Goal: Task Accomplishment & Management: Manage account settings

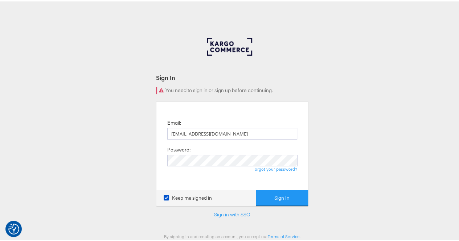
type input "rola.tarek@assemblyglobal.com"
click at [270, 191] on button "Sign In" at bounding box center [282, 197] width 52 height 16
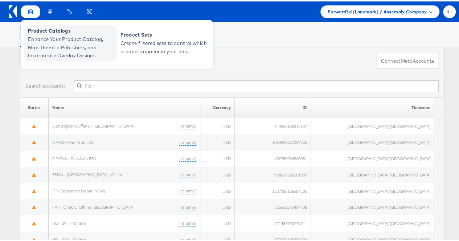
click at [40, 39] on span "Enhance Your Product Catalog, Map Them to Publishers, and Incorporate Overlay D…" at bounding box center [71, 46] width 87 height 25
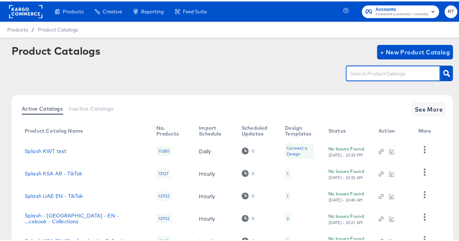
click at [358, 73] on input "text" at bounding box center [387, 72] width 77 height 8
type input "ksa"
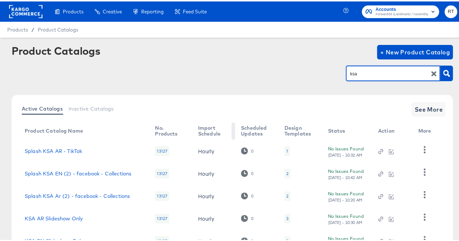
scroll to position [57, 0]
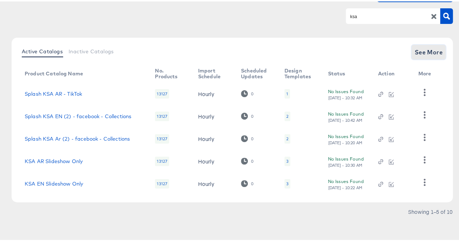
click at [425, 47] on span "See More" at bounding box center [428, 51] width 28 height 10
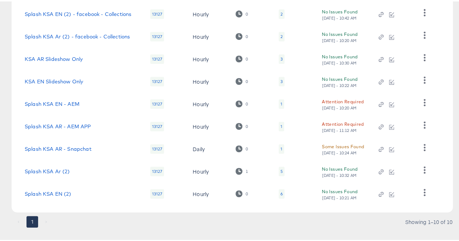
scroll to position [170, 0]
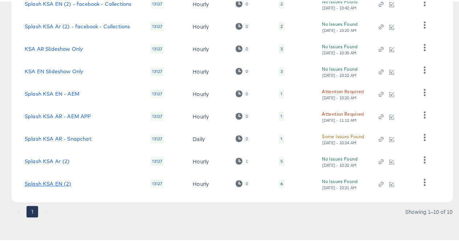
click at [47, 184] on link "Splash KSA EN (2)" at bounding box center [48, 183] width 47 height 6
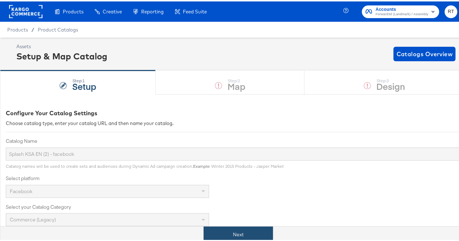
click at [218, 233] on button "Next" at bounding box center [238, 233] width 69 height 16
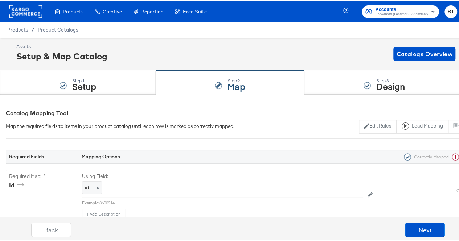
click at [21, 6] on rect at bounding box center [25, 10] width 33 height 13
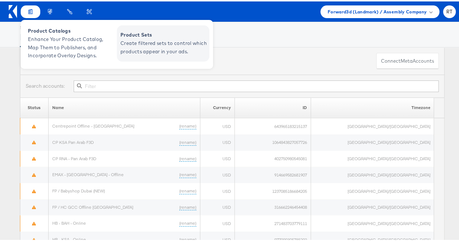
click at [121, 32] on span "Product Sets" at bounding box center [163, 33] width 87 height 8
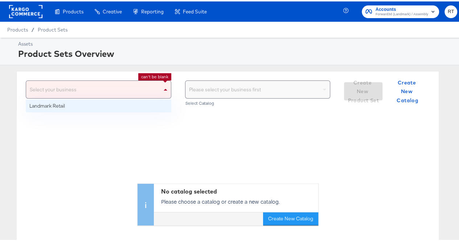
click at [62, 89] on div "Select your business" at bounding box center [98, 87] width 145 height 17
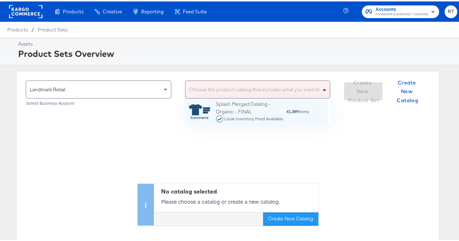
click at [204, 86] on div "Choose the product catalog that includes what you want to sell" at bounding box center [257, 87] width 145 height 17
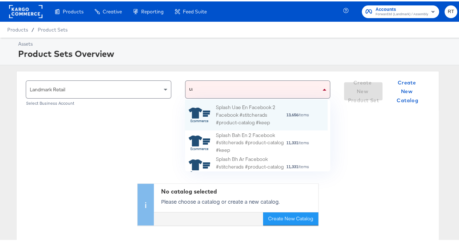
scroll to position [25, 137]
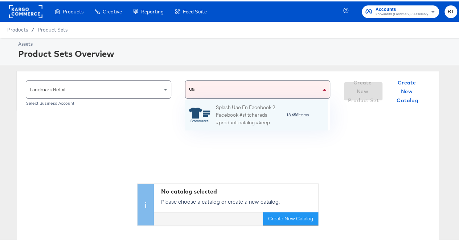
type input "[GEOGRAPHIC_DATA]"
click at [253, 103] on div "Splash Uae En Facebook 2 Facebook #stitcherads #product-catalog #keep" at bounding box center [251, 113] width 70 height 23
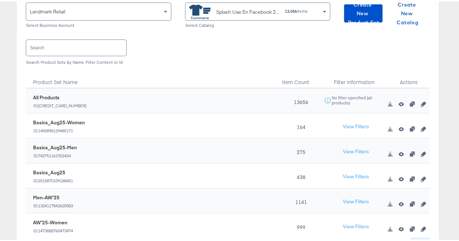
scroll to position [78, 0]
click at [421, 103] on icon "button" at bounding box center [423, 102] width 5 height 5
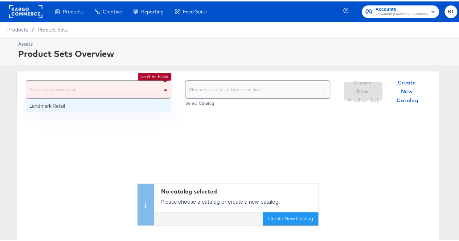
click at [139, 91] on div "Select your business" at bounding box center [98, 87] width 145 height 17
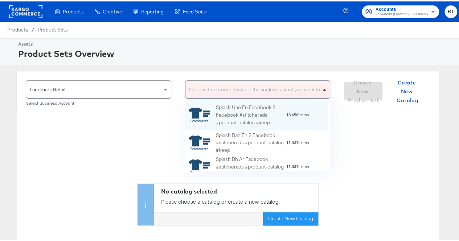
click at [230, 90] on div "Choose the product catalog that includes what you want to sell" at bounding box center [257, 87] width 145 height 17
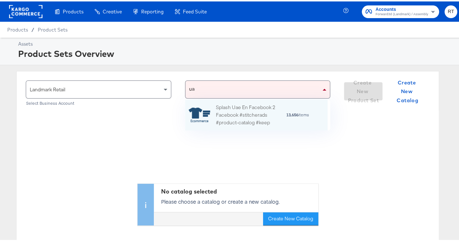
type input "[GEOGRAPHIC_DATA]"
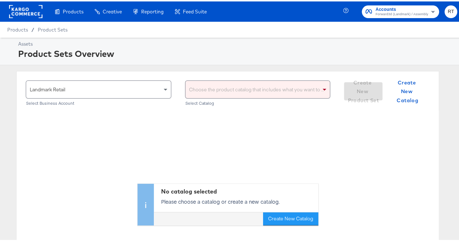
click at [233, 98] on div "Choose the product catalog that includes what you want to sell Select Catalog" at bounding box center [258, 91] width 146 height 25
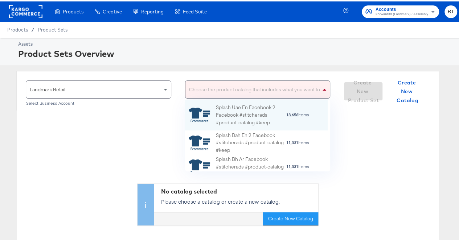
scroll to position [66, 137]
click at [232, 95] on div "Choose the product catalog that includes what you want to sell" at bounding box center [257, 87] width 145 height 17
click at [233, 112] on div "Splash Uae En Facebook 2 Facebook #stitcherads #product-catalog #keep" at bounding box center [251, 113] width 70 height 23
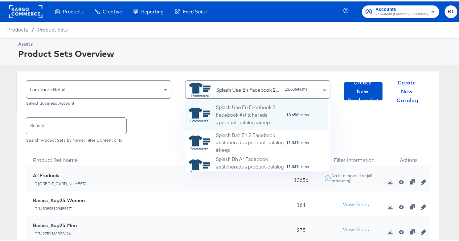
scroll to position [6, 6]
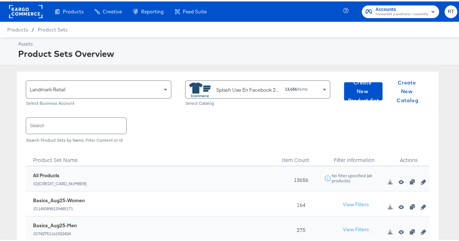
click at [163, 114] on div "Search Search Product Sets by Name, Filter Content or Id" at bounding box center [228, 127] width 404 height 37
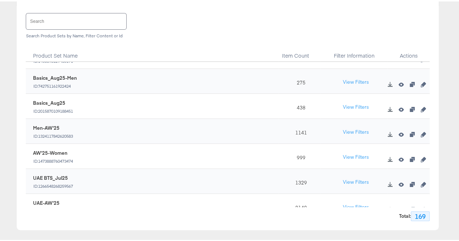
scroll to position [0, 0]
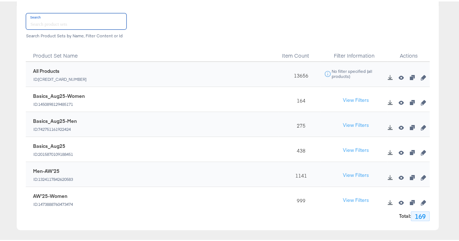
click at [48, 22] on input "text" at bounding box center [76, 20] width 100 height 16
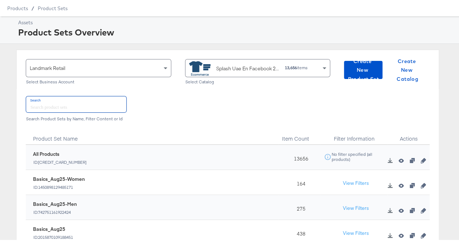
scroll to position [19, 0]
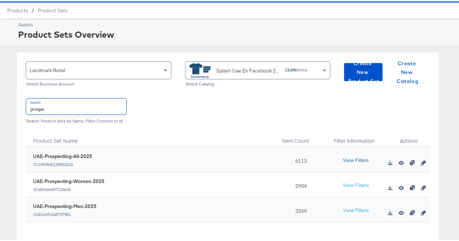
type input "prospe"
click at [351, 158] on button "View Filters" at bounding box center [356, 159] width 36 height 13
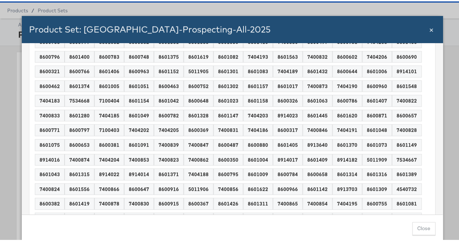
scroll to position [166, 0]
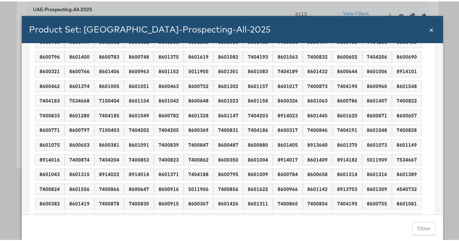
click at [429, 32] on span "×" at bounding box center [431, 28] width 4 height 10
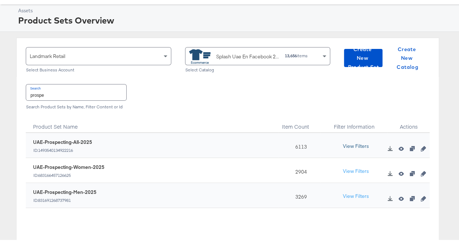
scroll to position [33, 0]
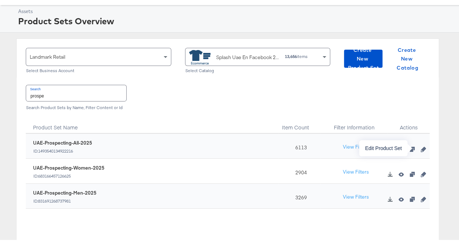
click at [421, 148] on icon "button" at bounding box center [423, 148] width 5 height 5
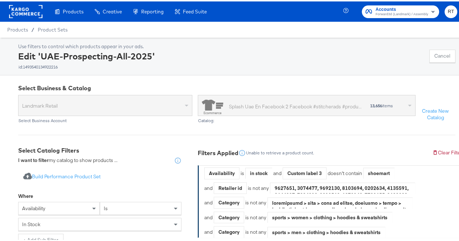
click at [26, 9] on rect at bounding box center [25, 10] width 33 height 13
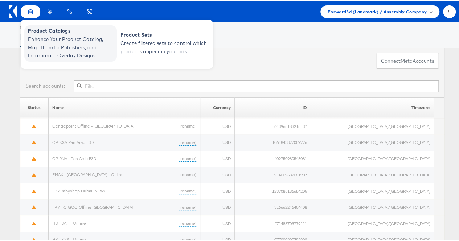
click at [46, 30] on span "Product Catalogs" at bounding box center [71, 29] width 87 height 8
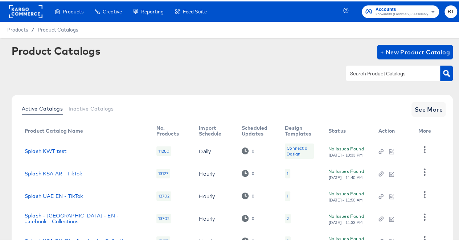
scroll to position [57, 0]
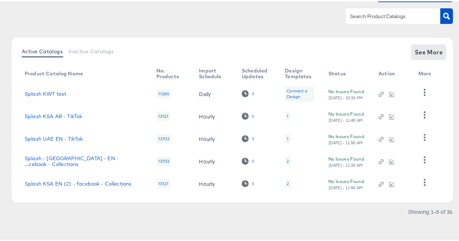
click at [424, 51] on span "See More" at bounding box center [428, 51] width 28 height 10
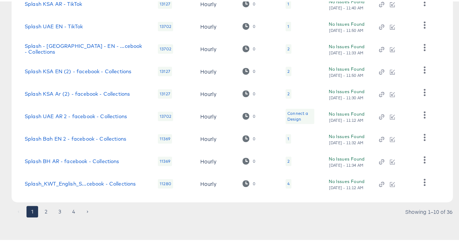
scroll to position [0, 0]
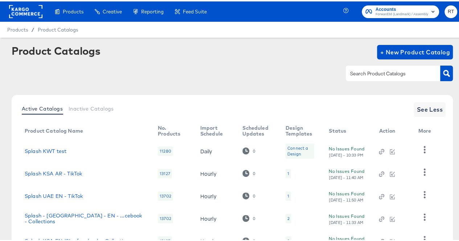
click at [375, 73] on input "text" at bounding box center [387, 72] width 77 height 8
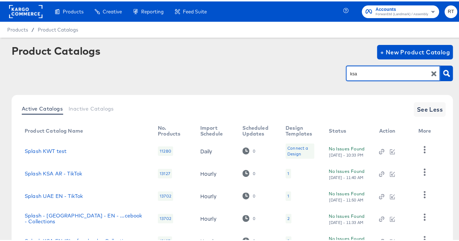
type input "ksa"
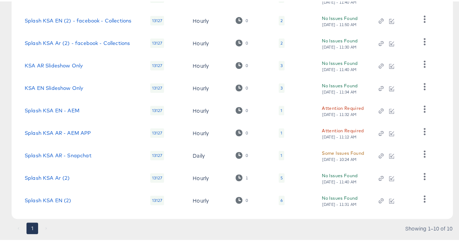
scroll to position [170, 0]
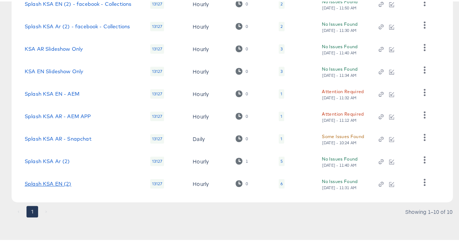
click at [44, 182] on link "Splash KSA EN (2)" at bounding box center [48, 183] width 47 height 6
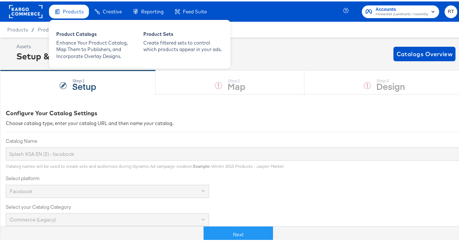
click at [84, 6] on div "Products" at bounding box center [69, 10] width 40 height 14
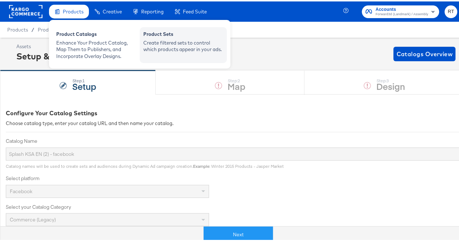
click at [171, 35] on div "Product Sets" at bounding box center [183, 33] width 80 height 9
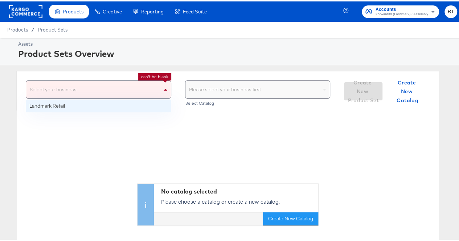
click at [158, 86] on div "Select your business" at bounding box center [98, 87] width 145 height 17
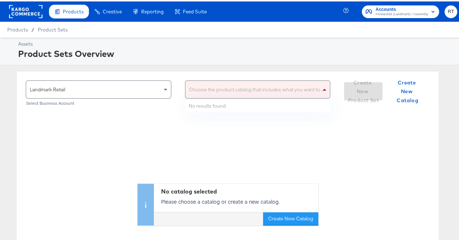
click at [232, 93] on div "Choose the product catalog that includes what you want to sell" at bounding box center [257, 87] width 145 height 17
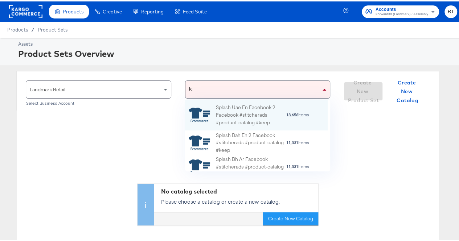
scroll to position [45, 137]
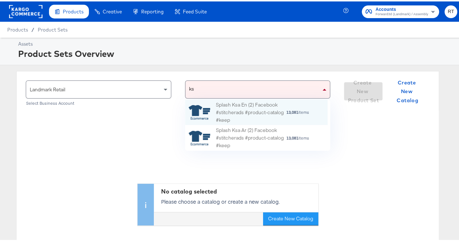
type input "ksa"
click at [229, 101] on div "Splash Ksa En (2) Facebook #stitcherads #product-catalog #keep" at bounding box center [251, 111] width 70 height 23
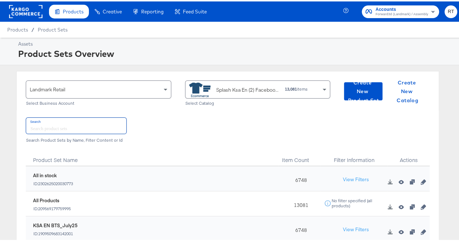
click at [62, 126] on input "text" at bounding box center [76, 125] width 100 height 16
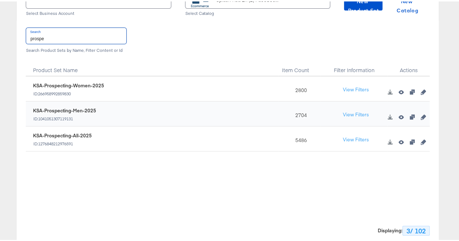
scroll to position [90, 0]
type input "prospe"
click at [421, 142] on icon "button" at bounding box center [423, 140] width 5 height 5
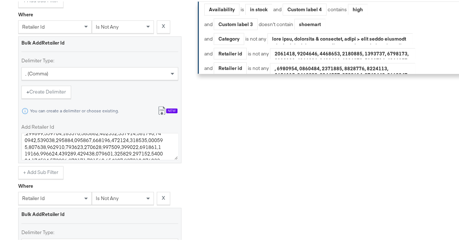
scroll to position [445, 0]
click at [41, 143] on textarea "Add Retailer Id" at bounding box center [99, 144] width 157 height 27
click at [149, 156] on textarea "Add Retailer Id" at bounding box center [99, 144] width 157 height 27
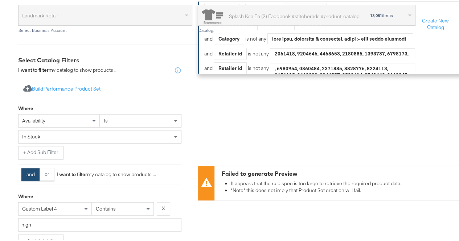
scroll to position [0, 0]
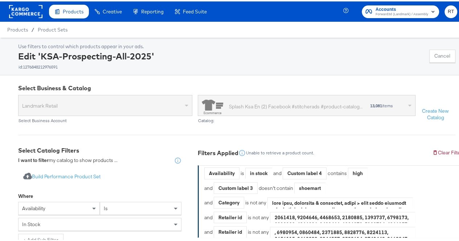
click at [31, 16] on rect at bounding box center [25, 10] width 33 height 13
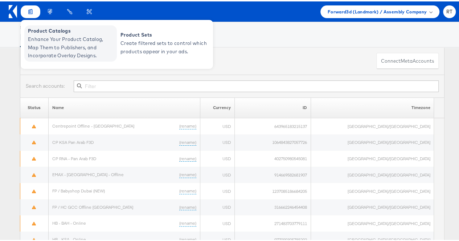
click at [48, 40] on span "Enhance Your Product Catalog, Map Them to Publishers, and Incorporate Overlay D…" at bounding box center [71, 46] width 87 height 25
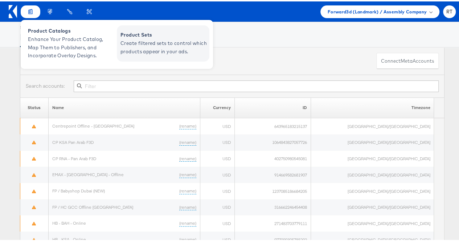
click at [145, 46] on span "Create filtered sets to control which products appear in your ads." at bounding box center [163, 46] width 87 height 17
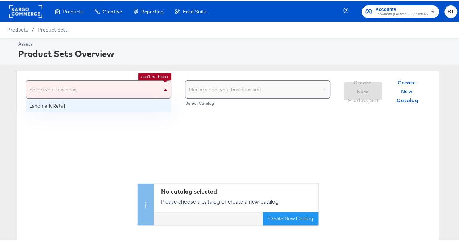
click at [162, 81] on span at bounding box center [166, 87] width 9 height 17
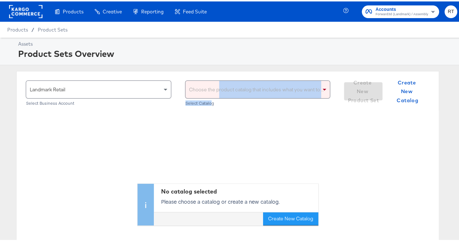
drag, startPoint x: 208, startPoint y: 98, endPoint x: 215, endPoint y: 87, distance: 13.9
click at [215, 87] on div "Choose the product catalog that includes what you want to sell Select Catalog" at bounding box center [258, 91] width 146 height 25
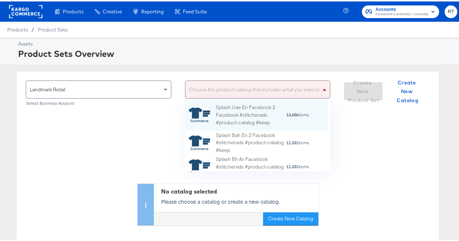
scroll to position [66, 137]
click at [215, 87] on div "Choose the product catalog that includes what you want to sell" at bounding box center [257, 87] width 145 height 17
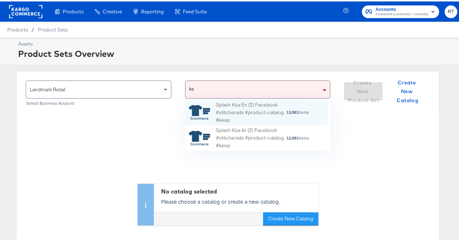
type input "ksa"
click at [226, 104] on div "Splash Ksa En (2) Facebook #stitcherads #product-catalog #keep" at bounding box center [251, 111] width 70 height 23
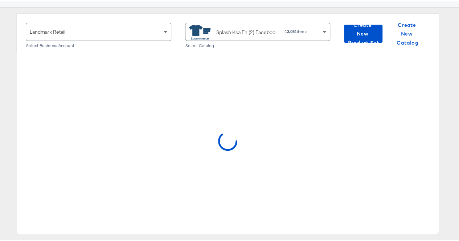
scroll to position [0, 0]
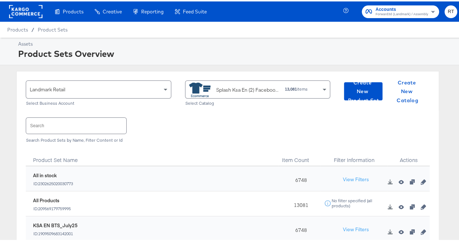
click at [55, 125] on input "text" at bounding box center [76, 125] width 100 height 16
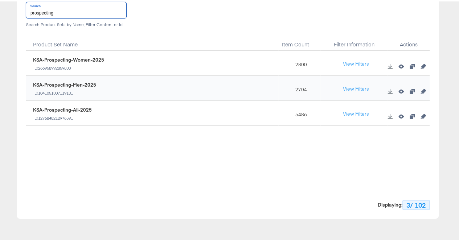
scroll to position [131, 0]
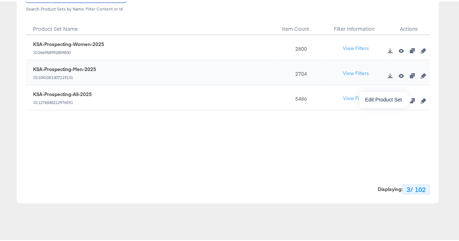
type input "prospecting"
click at [421, 101] on icon "button" at bounding box center [423, 99] width 5 height 5
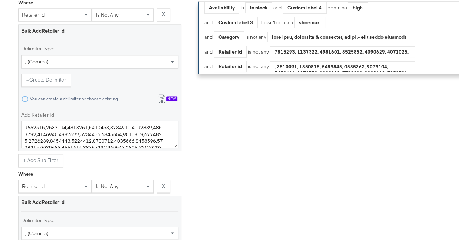
scroll to position [456, 0]
click at [28, 131] on textarea "Add Retailer Id" at bounding box center [99, 132] width 157 height 27
click at [36, 130] on textarea "Add Retailer Id" at bounding box center [99, 132] width 157 height 27
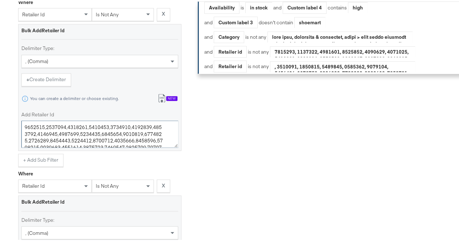
click at [44, 130] on textarea "Add Retailer Id" at bounding box center [99, 132] width 157 height 27
drag, startPoint x: 42, startPoint y: 130, endPoint x: 15, endPoint y: 132, distance: 26.9
click at [15, 132] on div "Select Business & Catalog Landmark Retail Select Business Account Splash Ksa En…" at bounding box center [232, 37] width 465 height 838
click at [8, 91] on div "Select Business & Catalog Landmark Retail Select Business Account Splash Ksa En…" at bounding box center [232, 37] width 465 height 838
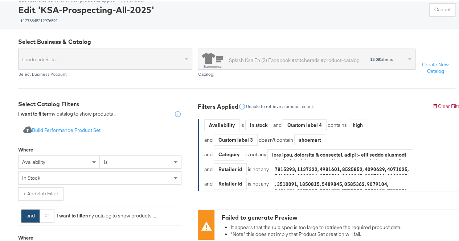
scroll to position [0, 0]
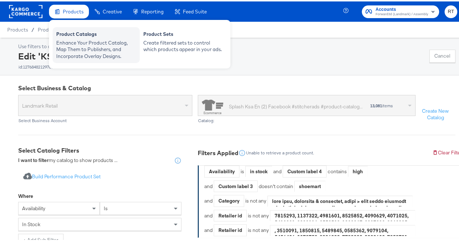
click at [70, 33] on div "Product Catalogs" at bounding box center [96, 33] width 80 height 9
click at [74, 45] on div "Enhance Your Product Catalog, Map Them to Publishers, and Incorporate Overlay D…" at bounding box center [96, 48] width 80 height 20
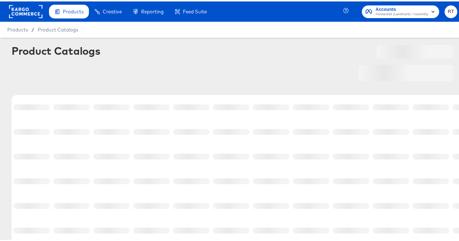
click at [436, 51] on div at bounding box center [415, 51] width 76 height 14
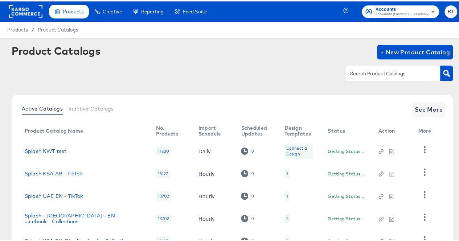
click at [71, 3] on ul "Products Products Product Catalogs Enhance Your Product Catalog, Map Them to Pu…" at bounding box center [130, 10] width 163 height 20
click at [13, 73] on div at bounding box center [232, 72] width 441 height 16
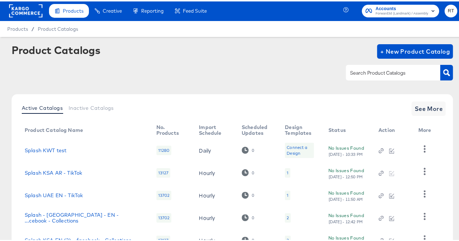
scroll to position [1, 0]
click at [351, 68] on input "text" at bounding box center [387, 72] width 77 height 8
type input "ksa"
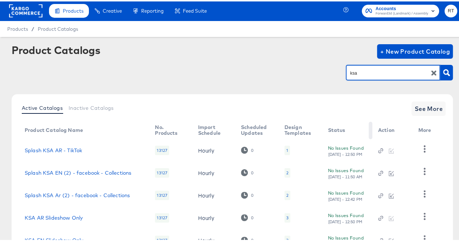
scroll to position [57, 0]
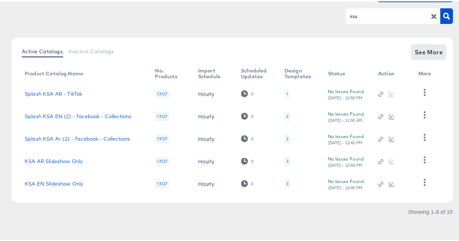
click at [417, 54] on span "See More" at bounding box center [428, 51] width 28 height 10
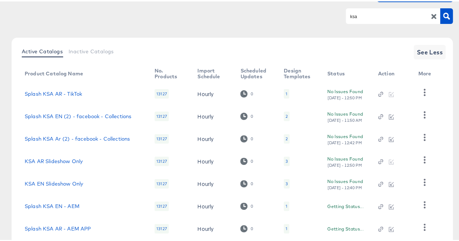
scroll to position [170, 0]
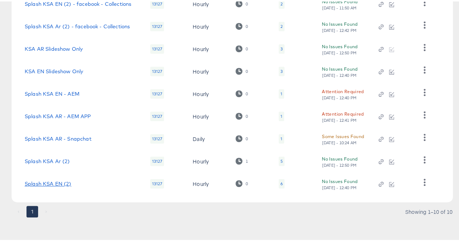
click at [38, 185] on link "Splash KSA EN (2)" at bounding box center [48, 183] width 47 height 6
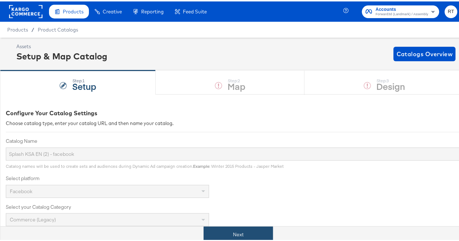
click at [228, 234] on button "Next" at bounding box center [238, 233] width 69 height 16
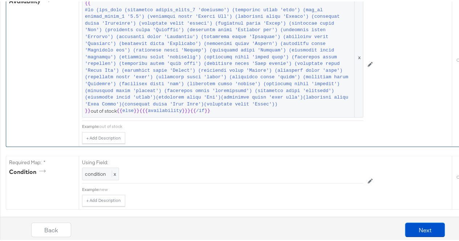
scroll to position [561, 0]
